Goal: Complete application form

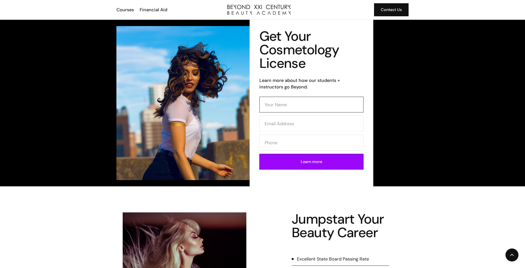
click at [292, 110] on input "Contact Form (Cosmo)" at bounding box center [311, 105] width 104 height 16
type input "[PERSON_NAME]"
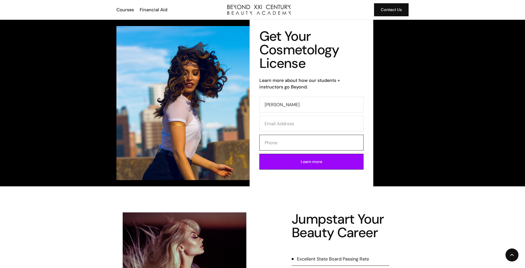
click at [287, 146] on input "Contact Form (Cosmo)" at bounding box center [311, 143] width 104 height 16
type input "15624635791"
click at [281, 126] on input "Contact Form (Cosmo)" at bounding box center [311, 124] width 104 height 16
type input "[STREET_ADDRESS] 90606"
click at [301, 162] on input "Learn more" at bounding box center [311, 162] width 104 height 16
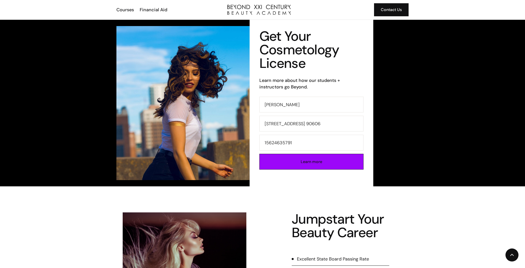
click at [304, 161] on input "Learn more" at bounding box center [311, 162] width 104 height 16
click at [314, 147] on input "15624635791" at bounding box center [311, 143] width 104 height 16
type input "1"
click at [311, 148] on input "Contact Form (Cosmo)" at bounding box center [311, 143] width 104 height 16
type input "15624635791"
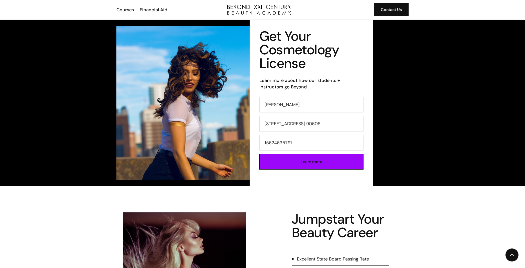
click at [321, 160] on input "Learn more" at bounding box center [311, 162] width 104 height 16
